Goal: Information Seeking & Learning: Learn about a topic

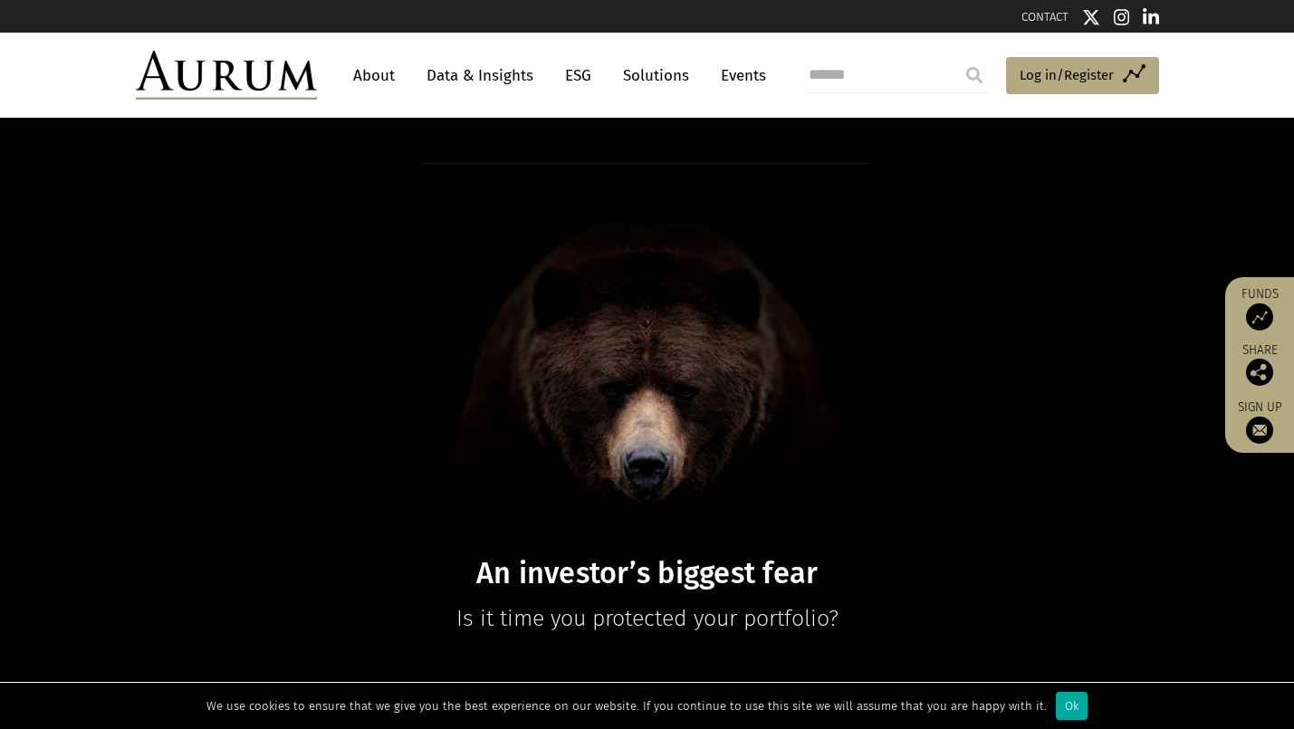
click at [362, 72] on link "About" at bounding box center [374, 76] width 60 height 34
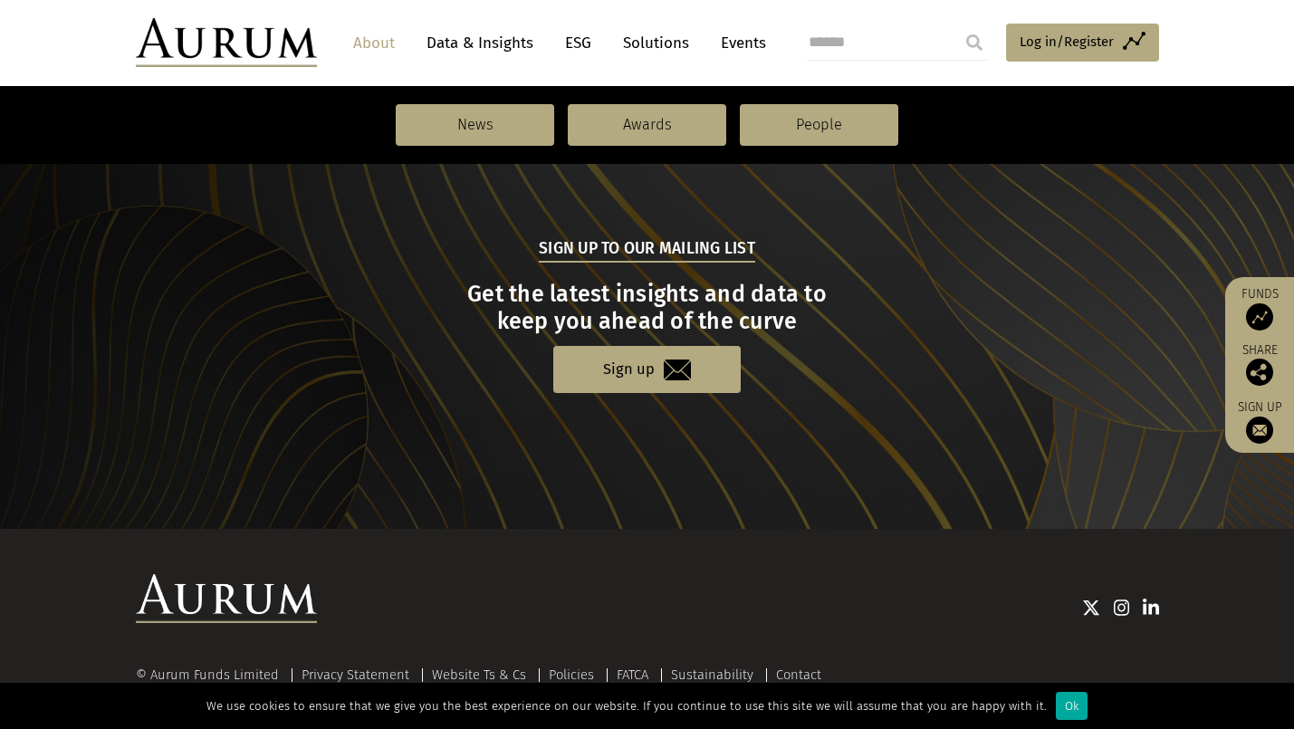
scroll to position [1974, 0]
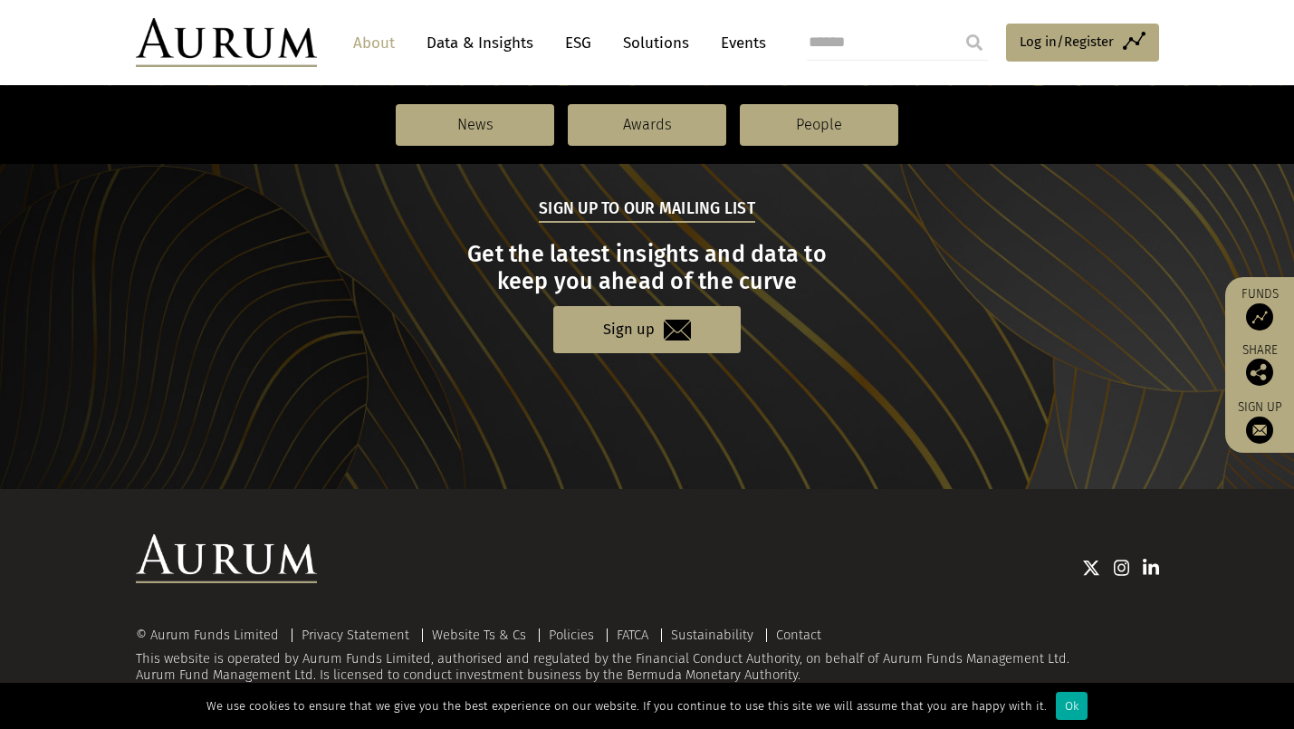
click at [371, 44] on link "About" at bounding box center [374, 43] width 60 height 34
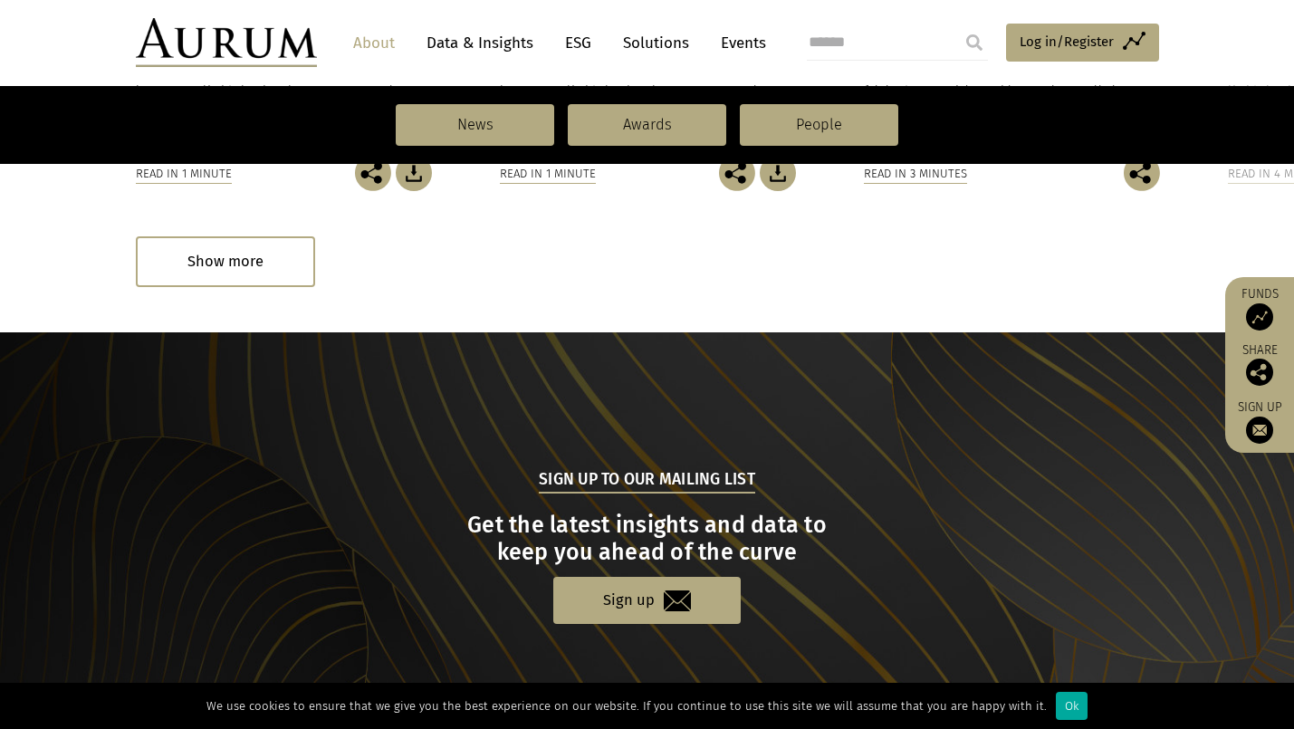
scroll to position [1974, 0]
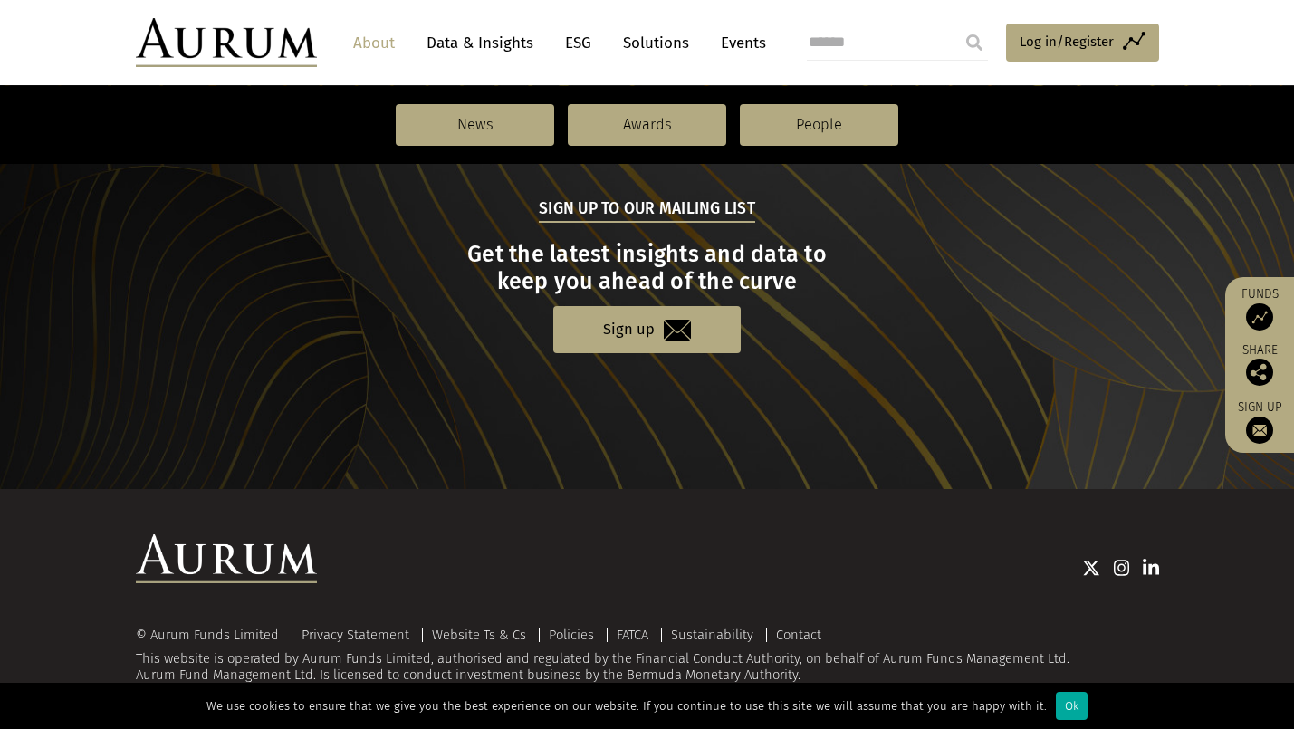
click at [802, 90] on nav "News Awards People" at bounding box center [647, 125] width 1294 height 78
click at [802, 127] on link "People" at bounding box center [819, 125] width 159 height 42
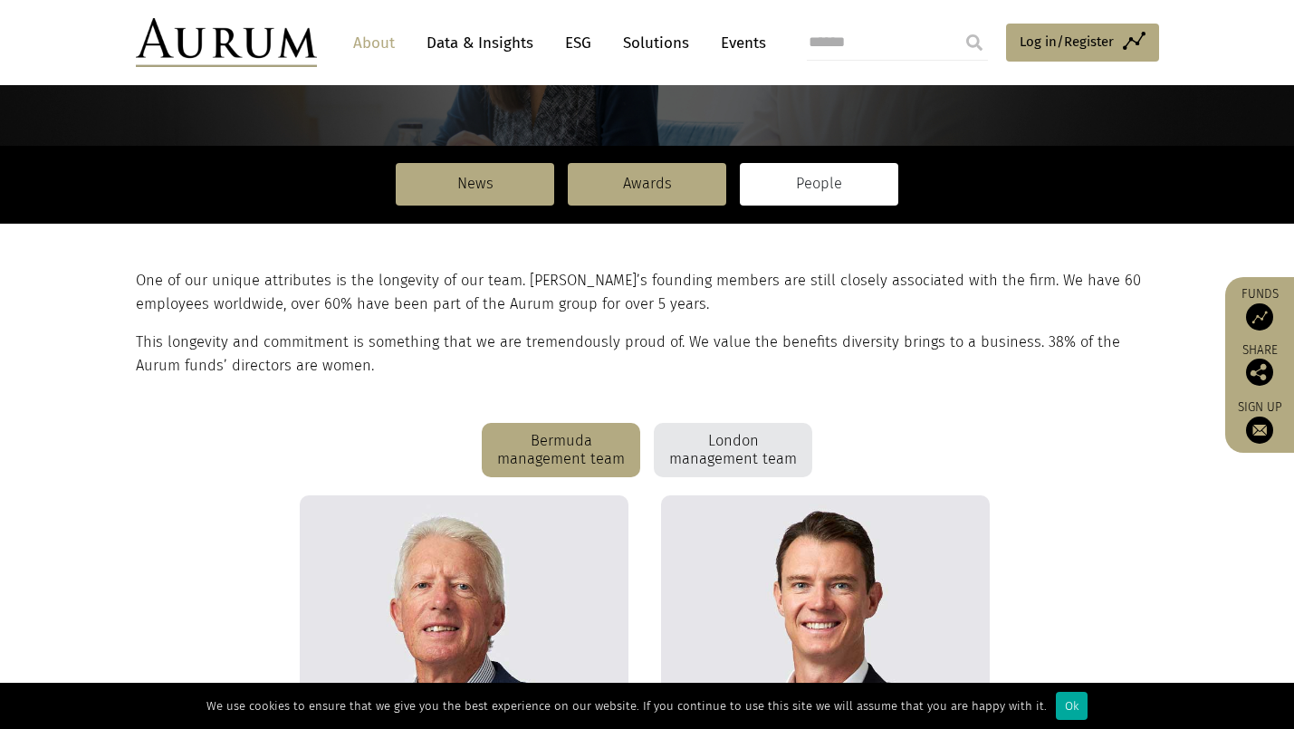
scroll to position [220, 0]
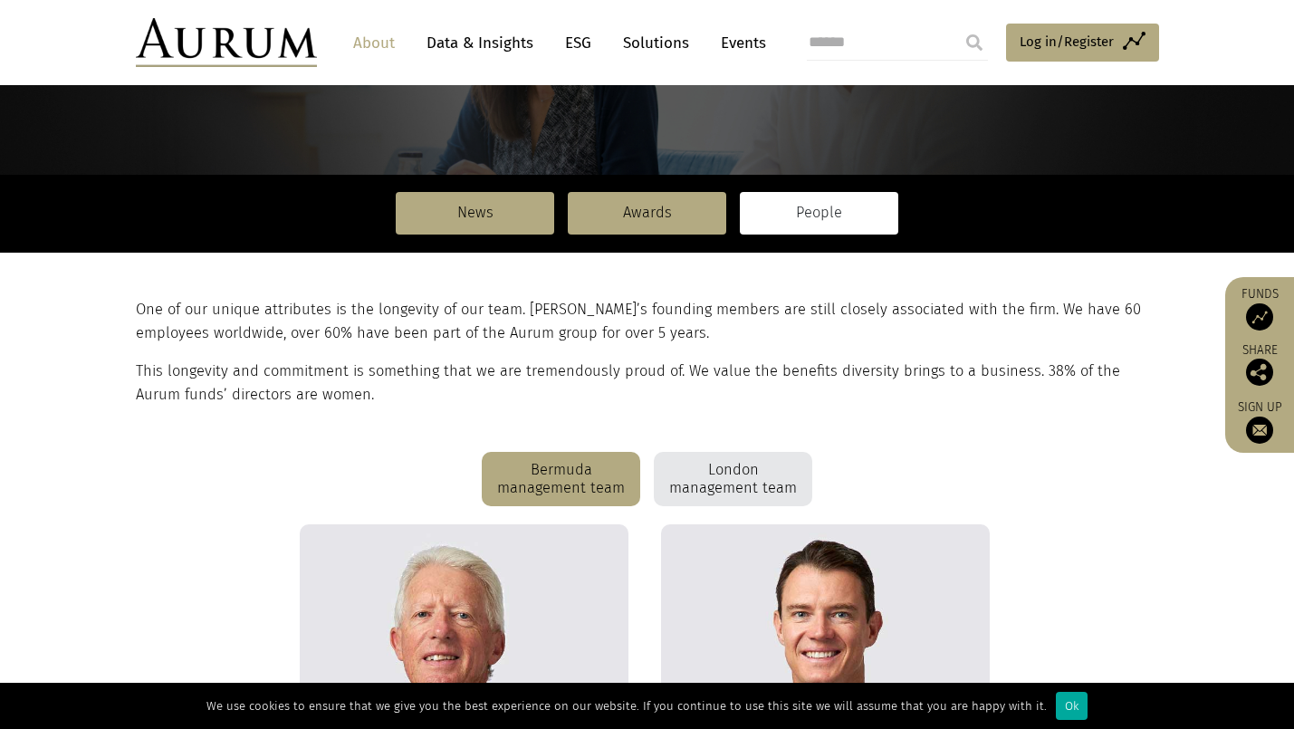
click at [746, 498] on div "London management team" at bounding box center [733, 479] width 159 height 54
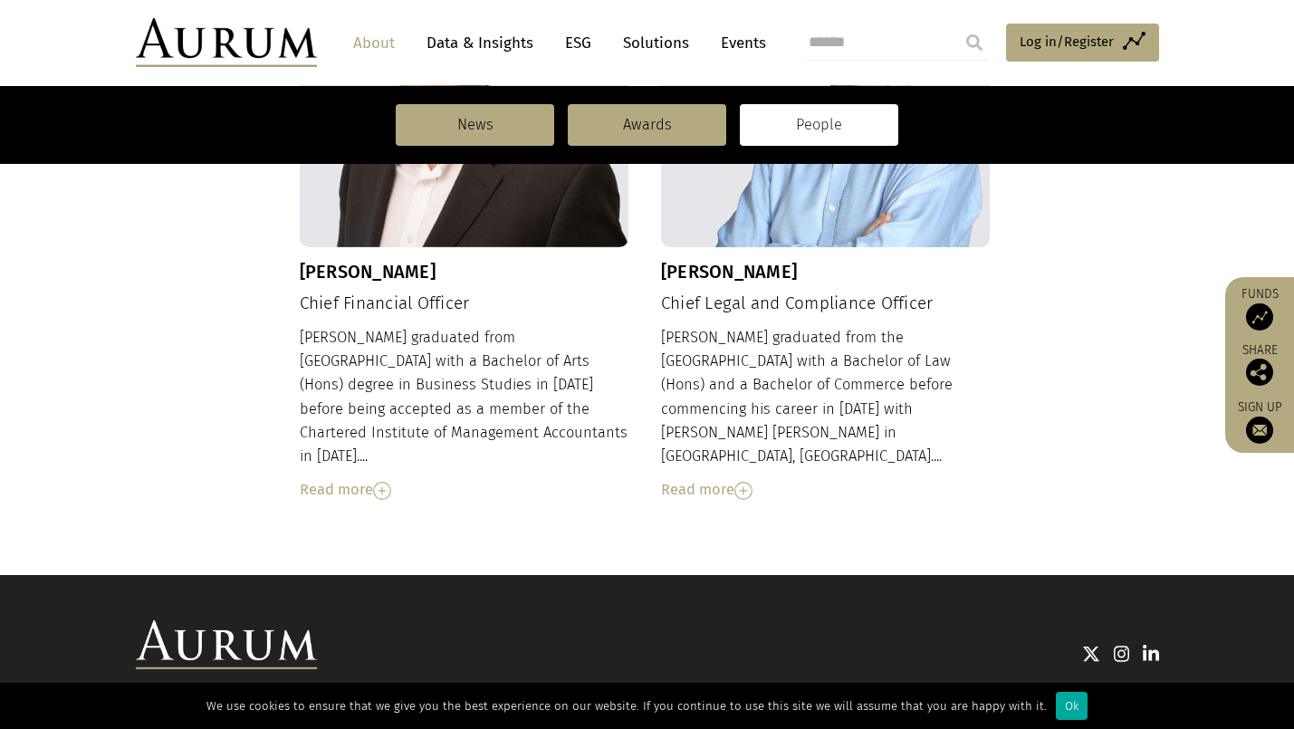
scroll to position [2065, 0]
